Goal: Task Accomplishment & Management: Use online tool/utility

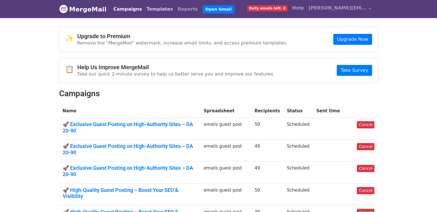
click at [152, 9] on link "Templates" at bounding box center [159, 8] width 31 height 11
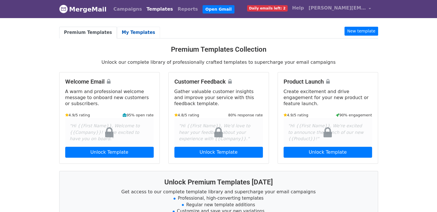
click at [132, 33] on link "My Templates" at bounding box center [138, 33] width 43 height 12
click at [147, 9] on link "Templates" at bounding box center [159, 8] width 31 height 11
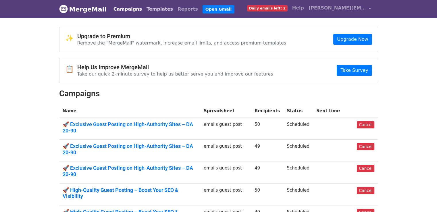
click at [155, 8] on link "Templates" at bounding box center [159, 8] width 31 height 11
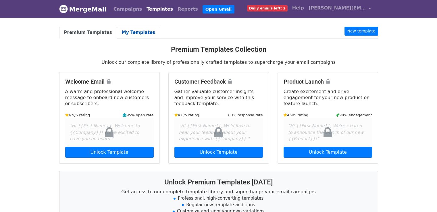
click at [138, 31] on link "My Templates" at bounding box center [138, 33] width 43 height 12
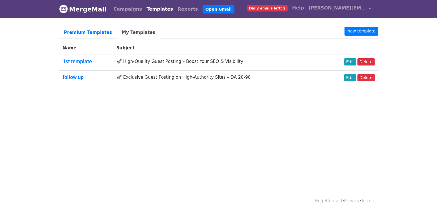
click at [148, 63] on td "🚀 High-Quality Guest Posting – Boost Your SEO & Visibility" at bounding box center [218, 63] width 210 height 16
click at [356, 62] on link "Edit" at bounding box center [350, 61] width 12 height 7
click at [354, 77] on link "Edit" at bounding box center [350, 77] width 12 height 7
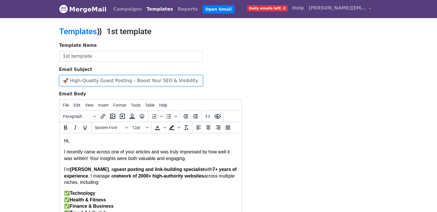
drag, startPoint x: 62, startPoint y: 80, endPoint x: 185, endPoint y: 80, distance: 122.7
click at [185, 80] on input "🚀 High-Quality Guest Posting – Boost Your SEO & Visibility" at bounding box center [131, 80] width 144 height 11
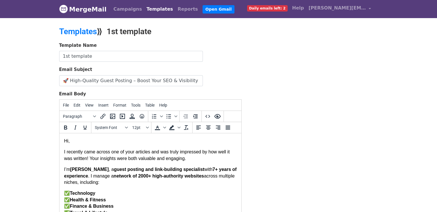
drag, startPoint x: 63, startPoint y: 141, endPoint x: 66, endPoint y: 143, distance: 3.7
click at [70, 143] on p "Hi," at bounding box center [150, 141] width 173 height 6
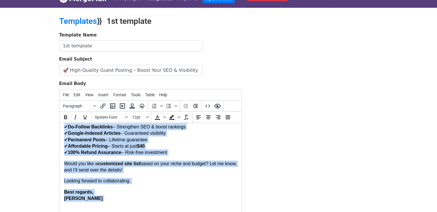
scroll to position [78, 0]
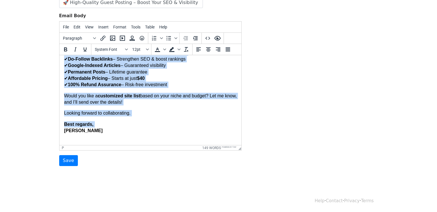
drag, startPoint x: 63, startPoint y: 63, endPoint x: 161, endPoint y: 124, distance: 115.1
click at [161, 124] on html "Hi, I recently came across one of your articles and was truly impressed by how …" at bounding box center [150, 40] width 182 height 209
copy body "Hi, I recently came across one of your articles and was truly impressed by how …"
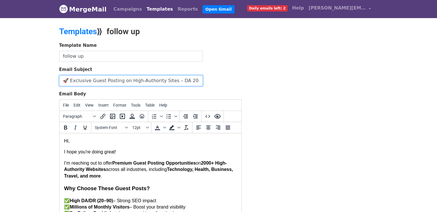
drag, startPoint x: 60, startPoint y: 81, endPoint x: 233, endPoint y: 96, distance: 173.6
click at [233, 96] on form "Template Name follow up Email Subject 🚀 Exclusive Guest Posting on High-Authori…" at bounding box center [150, 143] width 182 height 202
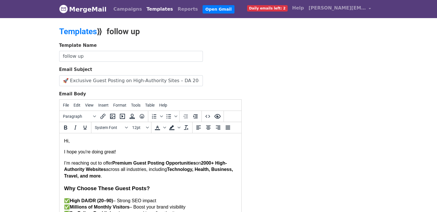
drag, startPoint x: 63, startPoint y: 142, endPoint x: 94, endPoint y: 153, distance: 33.1
drag, startPoint x: 62, startPoint y: 140, endPoint x: 69, endPoint y: 143, distance: 8.4
drag, startPoint x: 63, startPoint y: 142, endPoint x: 69, endPoint y: 145, distance: 6.2
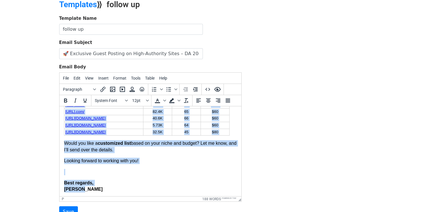
scroll to position [78, 0]
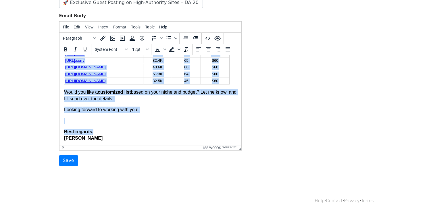
drag, startPoint x: 64, startPoint y: 61, endPoint x: 161, endPoint y: 130, distance: 118.8
click at [161, 130] on body "Hi, I hope you're doing great! I’m reaching out to offer Premium Guest Posting …" at bounding box center [150, 4] width 173 height 276
copy body "Lo, I dolo sit'am conse adipi! E’s doeiusmo tem in utlab Etdolor Magna Aliquae …"
